Goal: Task Accomplishment & Management: Use online tool/utility

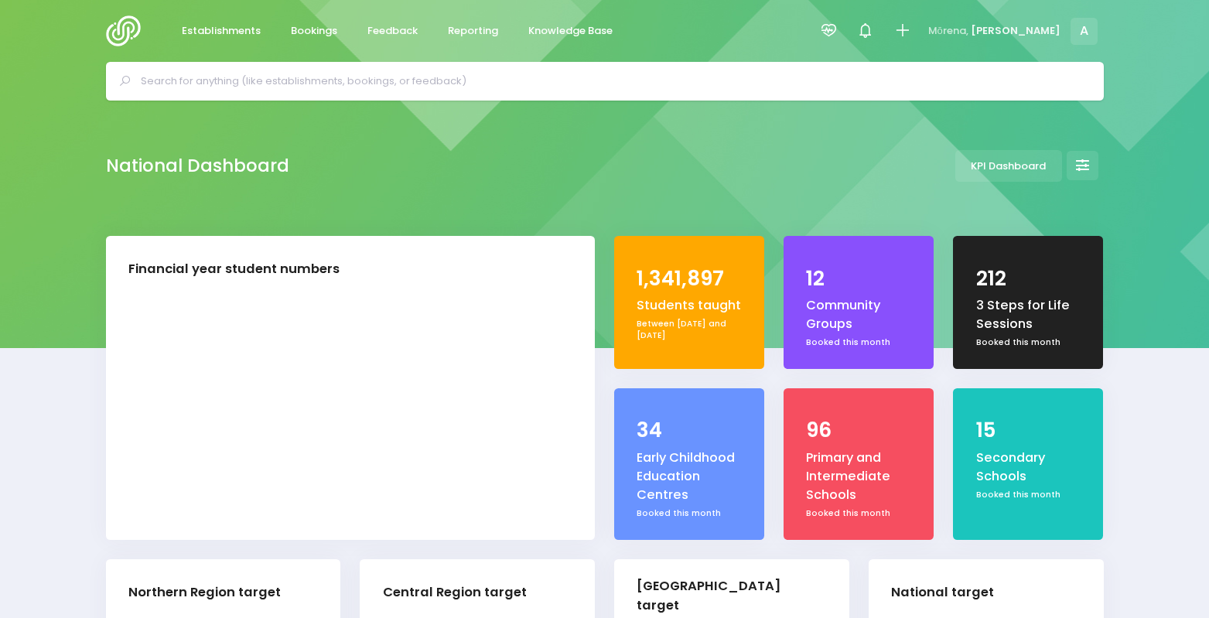
select select "5"
click at [846, 36] on div at bounding box center [828, 31] width 35 height 35
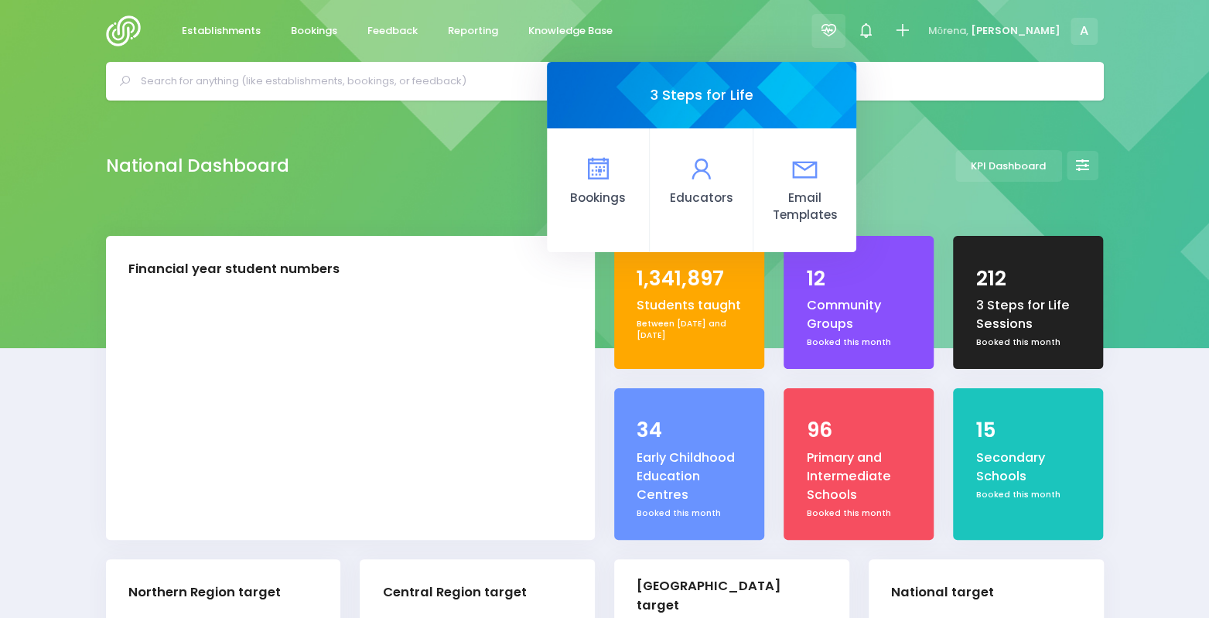
click at [846, 36] on div at bounding box center [828, 31] width 35 height 35
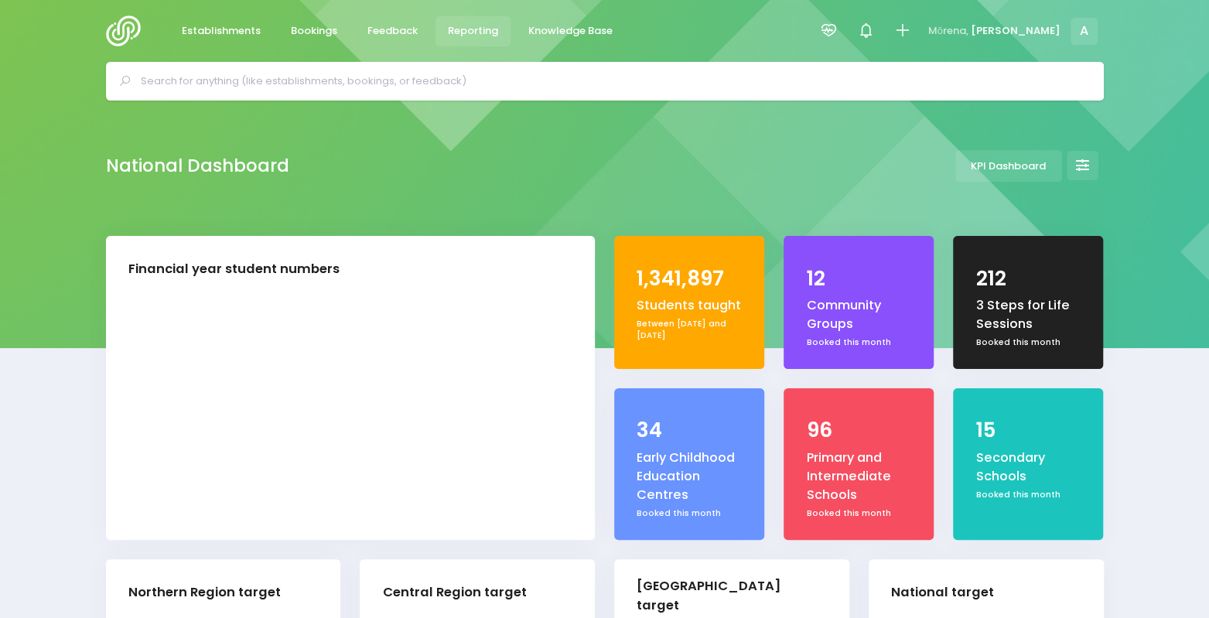
click at [470, 37] on span "Reporting" at bounding box center [473, 30] width 50 height 15
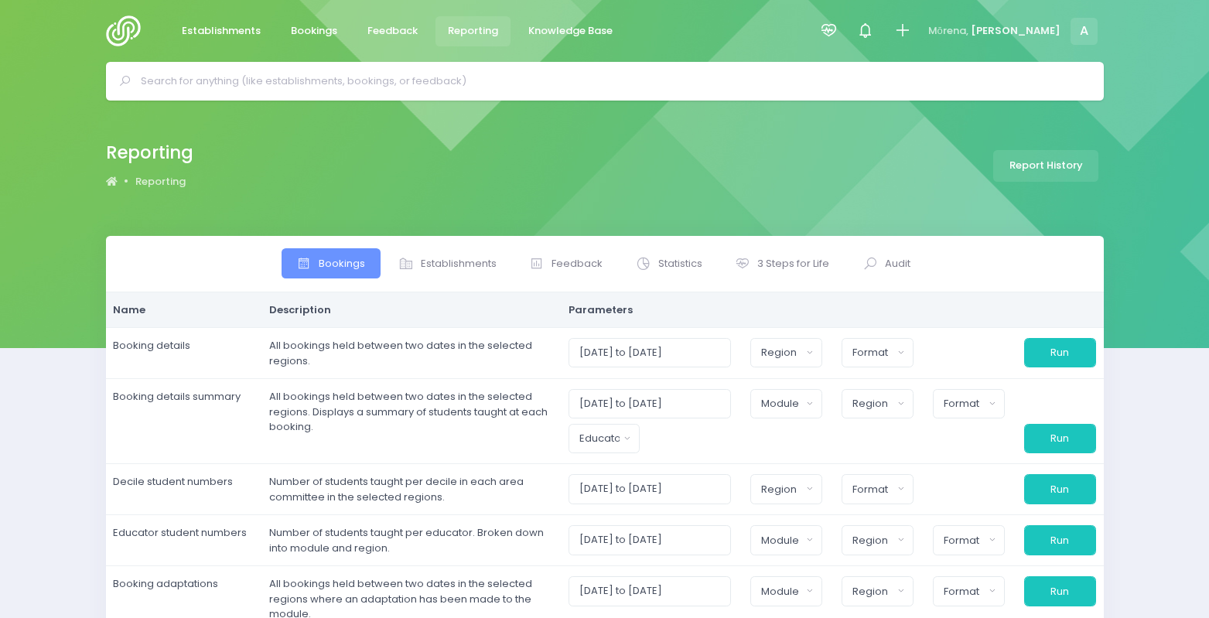
select select
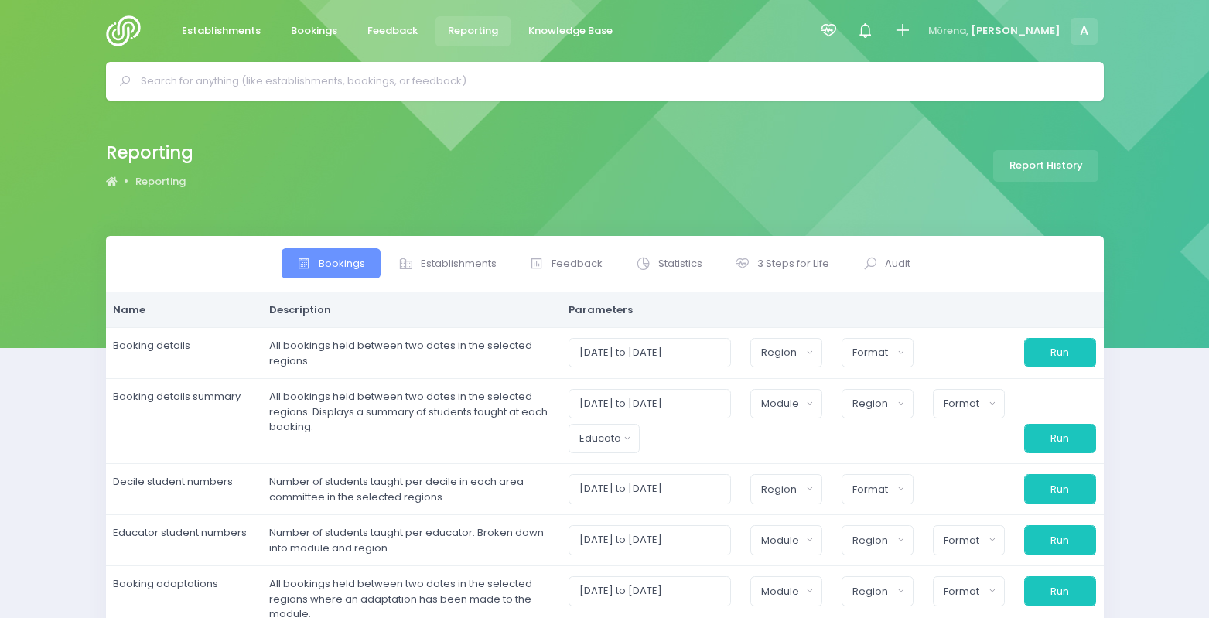
select select
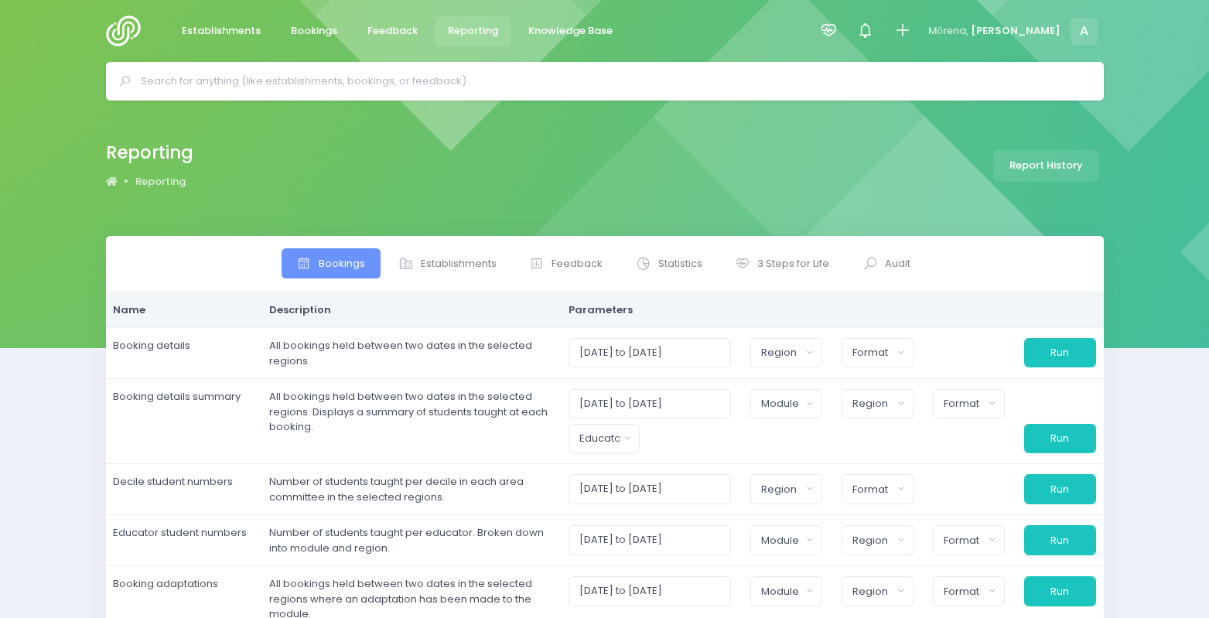
select select
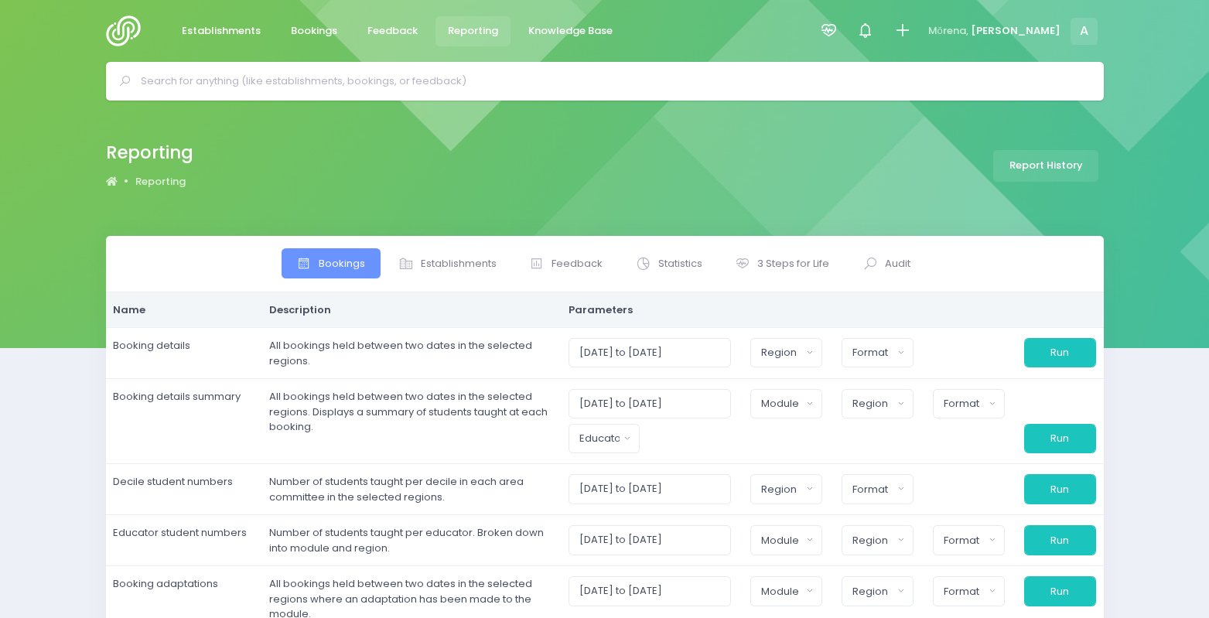
select select
click at [790, 255] on link "3 Steps for Life" at bounding box center [782, 263] width 125 height 30
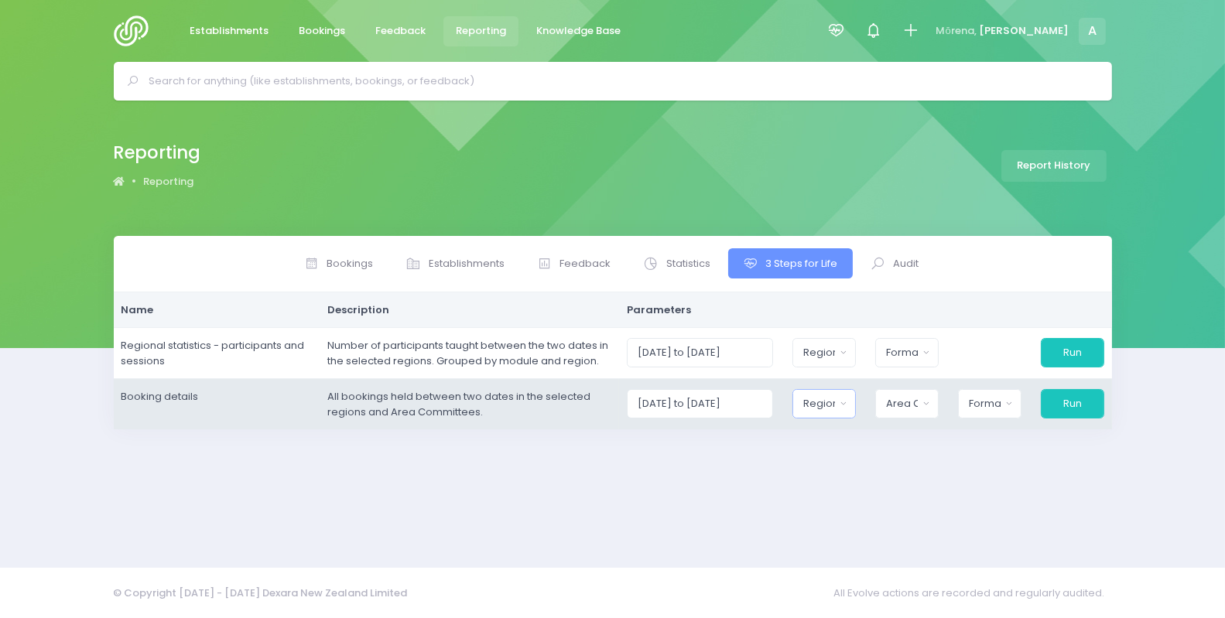
click at [835, 401] on div "Region" at bounding box center [819, 403] width 32 height 15
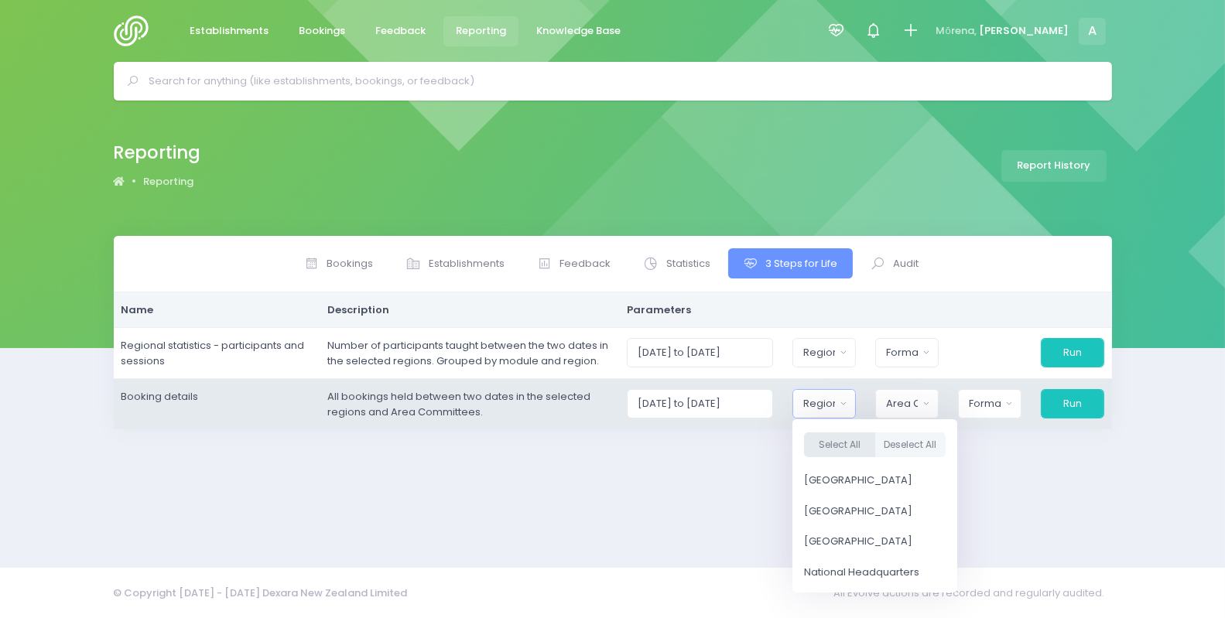
click at [842, 439] on button "Select All" at bounding box center [839, 445] width 71 height 26
select select "Northern"
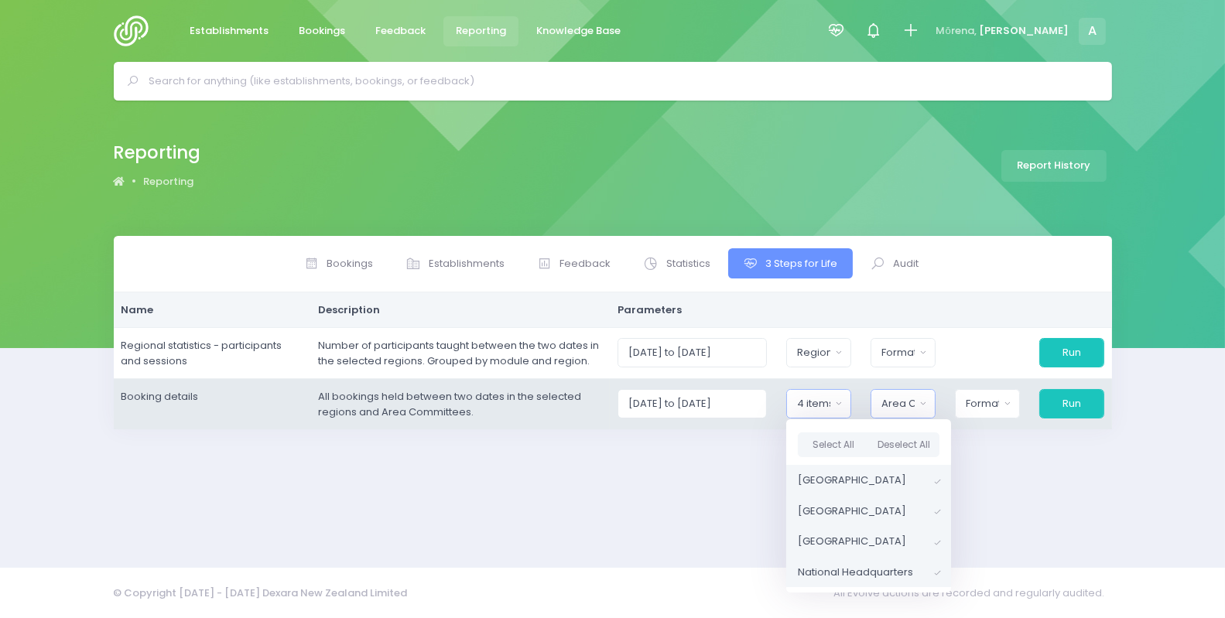
click at [904, 399] on div "Area Committee" at bounding box center [897, 403] width 33 height 15
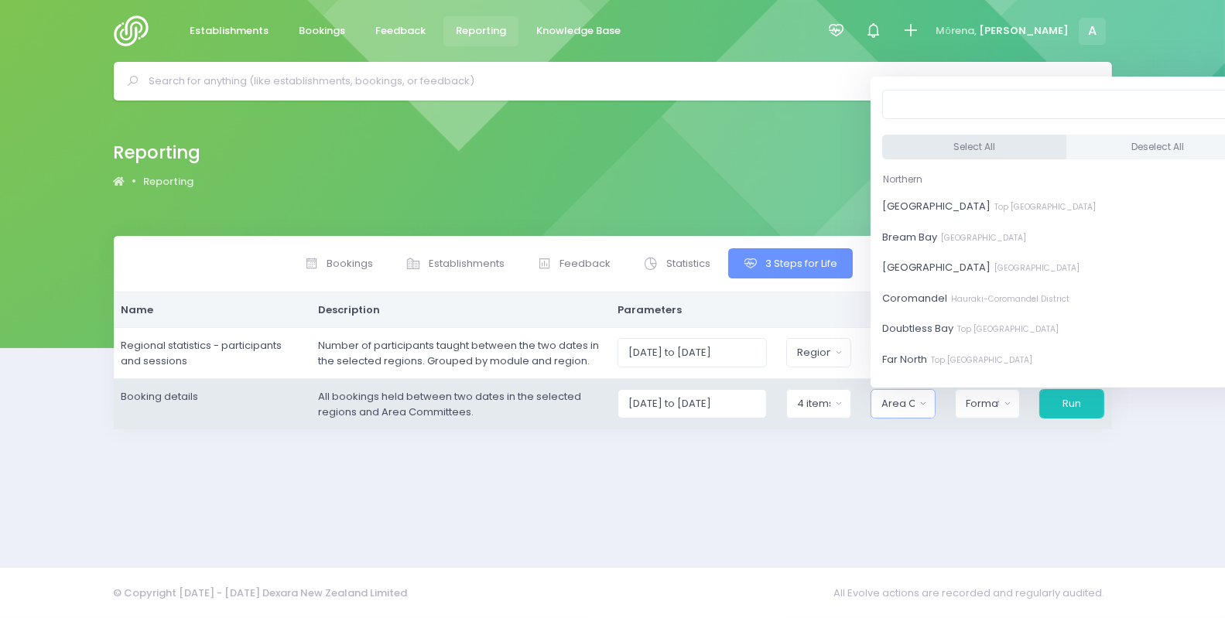
click at [930, 151] on button "Select All" at bounding box center [974, 148] width 184 height 26
select select "[GEOGRAPHIC_DATA]"
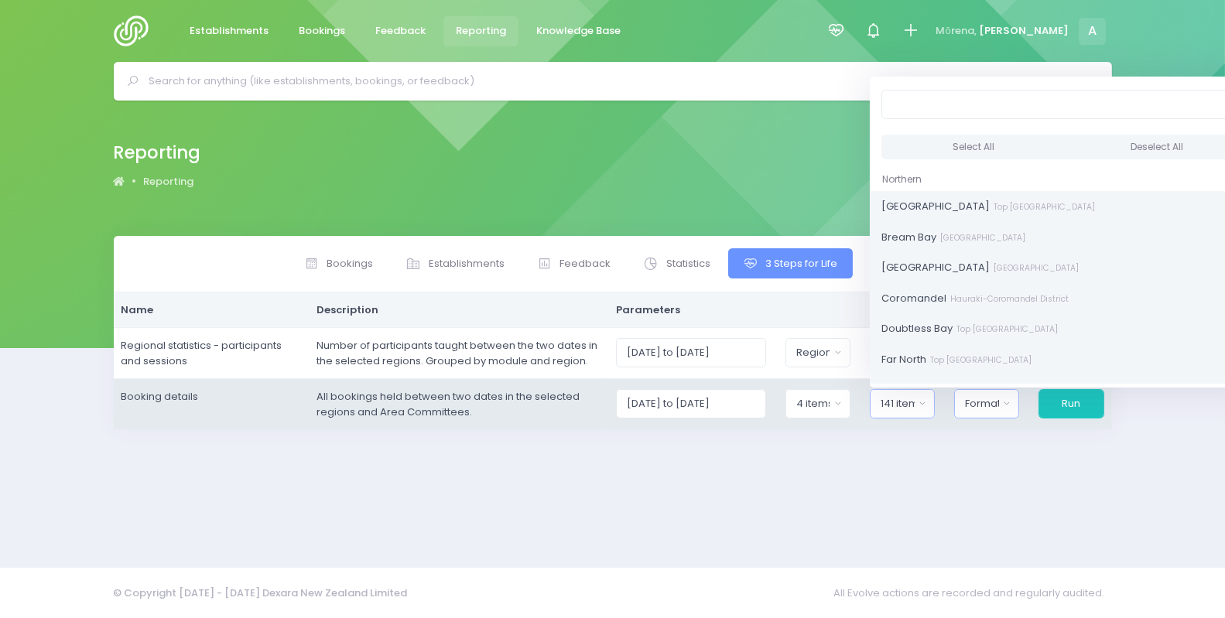
click at [999, 403] on div "Format" at bounding box center [982, 403] width 34 height 15
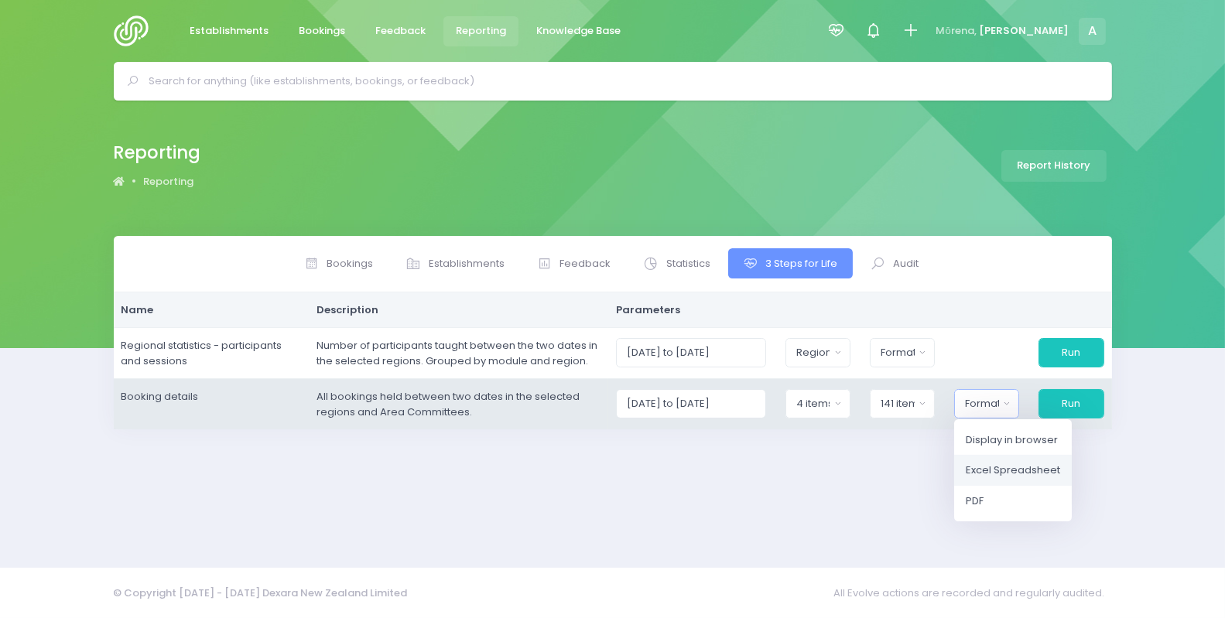
click at [1003, 473] on span "Excel Spreadsheet" at bounding box center [1012, 470] width 94 height 15
select select "excel"
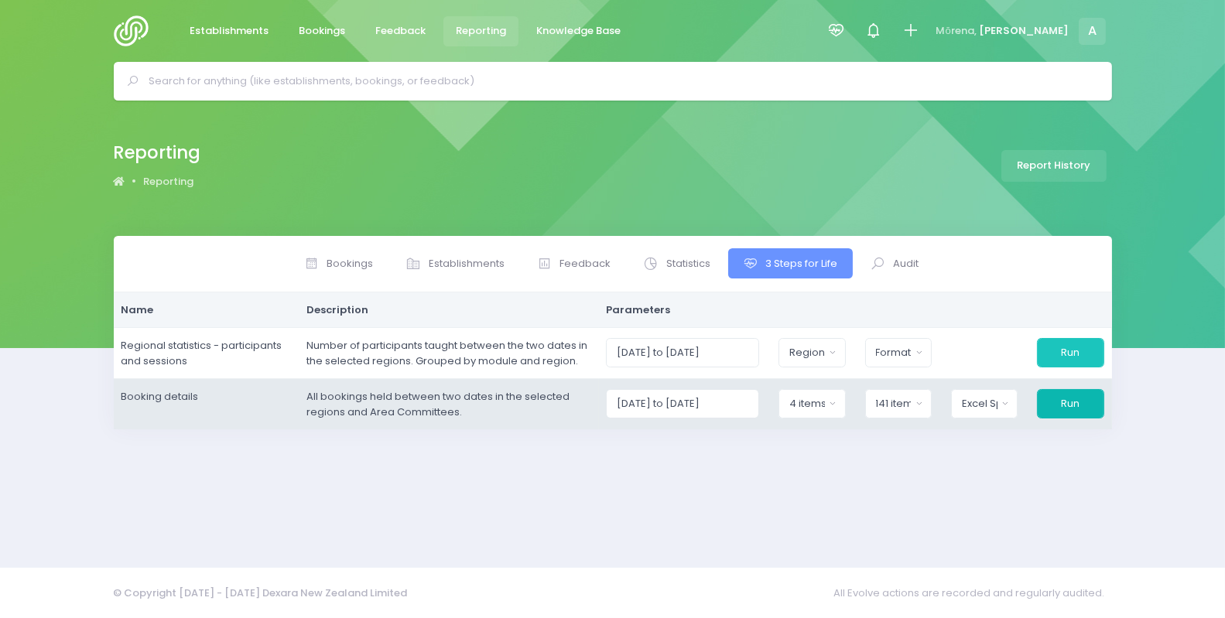
click at [1075, 396] on button "Run" at bounding box center [1070, 403] width 67 height 29
